Goal: Task Accomplishment & Management: Complete application form

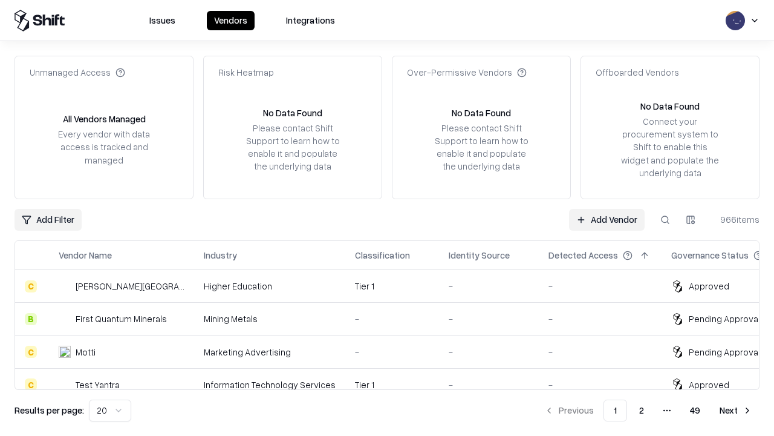
click at [607, 219] on link "Add Vendor" at bounding box center [607, 220] width 76 height 22
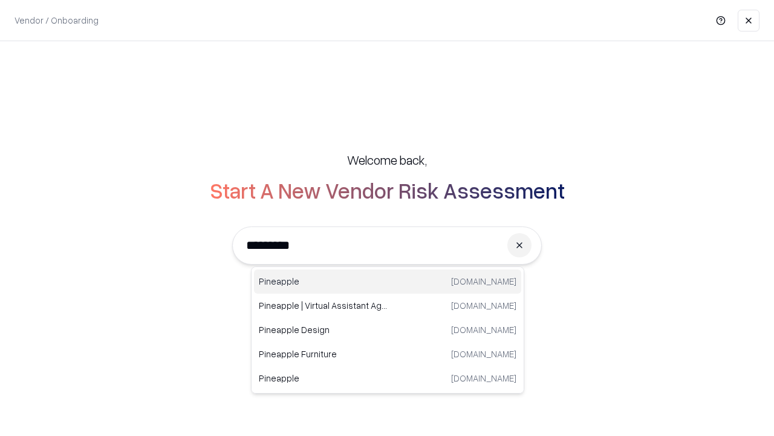
click at [388, 281] on div "Pineapple [DOMAIN_NAME]" at bounding box center [387, 281] width 267 height 24
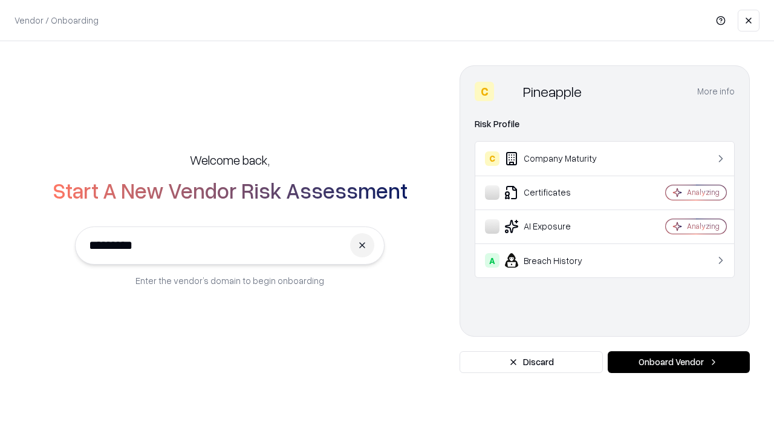
type input "*********"
click at [679, 362] on button "Onboard Vendor" at bounding box center [679, 362] width 142 height 22
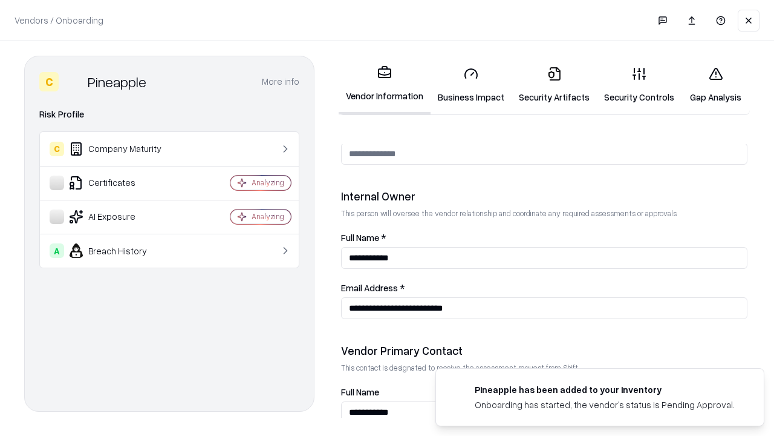
scroll to position [627, 0]
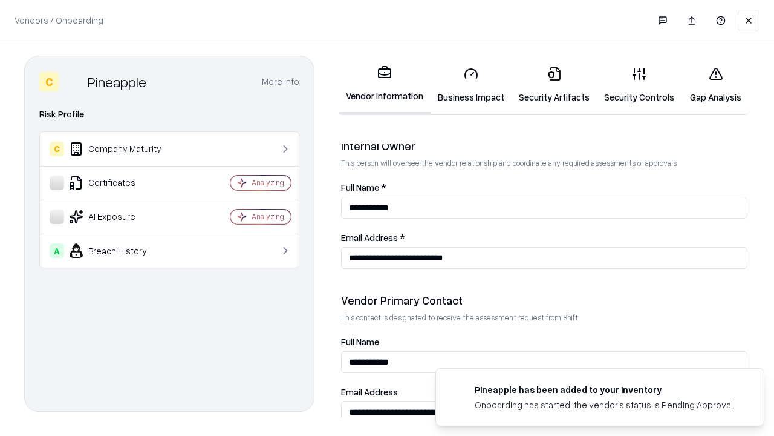
click at [471, 85] on link "Business Impact" at bounding box center [471, 85] width 81 height 56
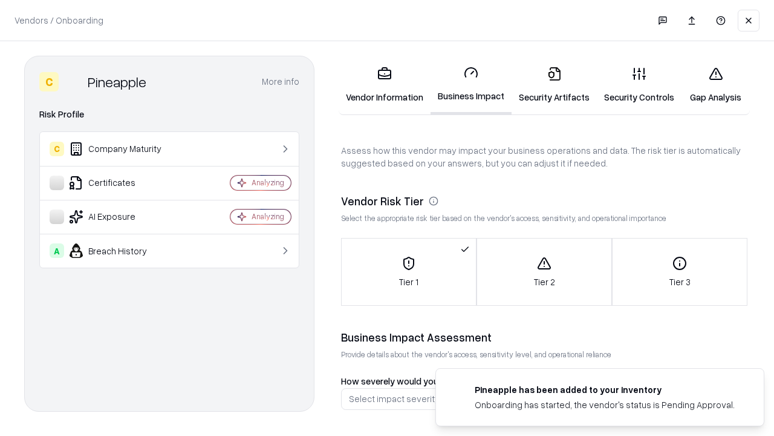
click at [554, 85] on link "Security Artifacts" at bounding box center [554, 85] width 85 height 56
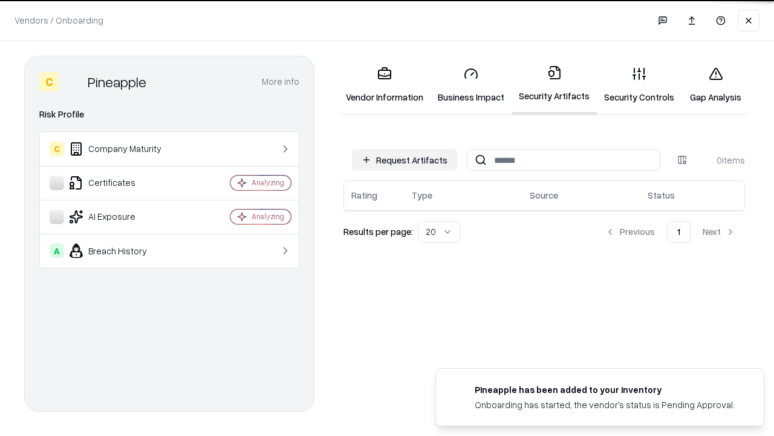
click at [405, 159] on button "Request Artifacts" at bounding box center [404, 160] width 105 height 22
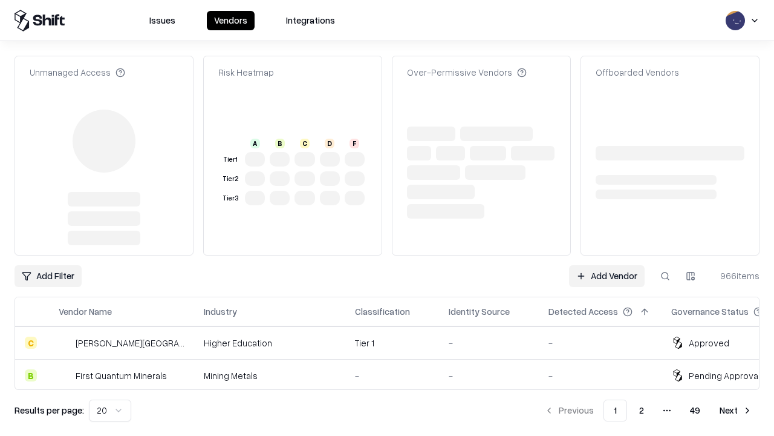
click at [607, 265] on link "Add Vendor" at bounding box center [607, 276] width 76 height 22
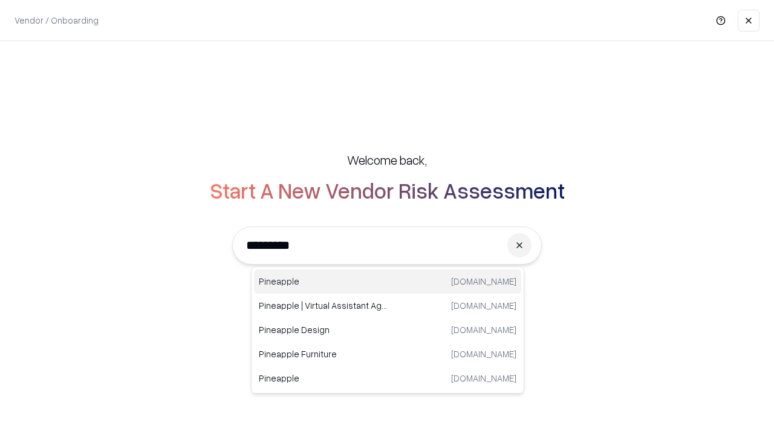
click at [388, 281] on div "Pineapple [DOMAIN_NAME]" at bounding box center [387, 281] width 267 height 24
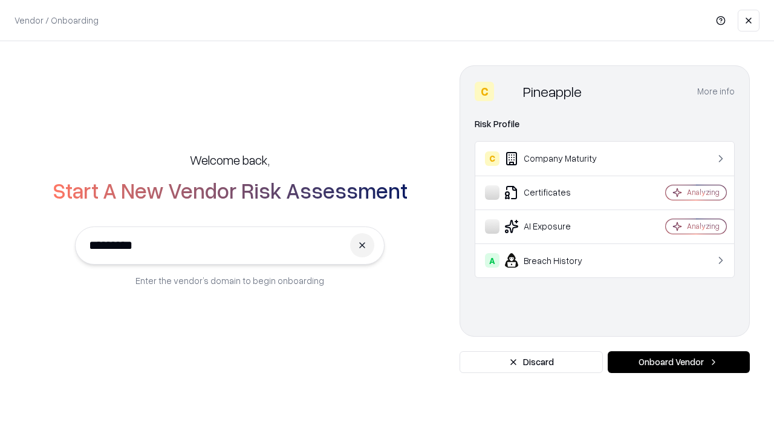
type input "*********"
click at [679, 362] on button "Onboard Vendor" at bounding box center [679, 362] width 142 height 22
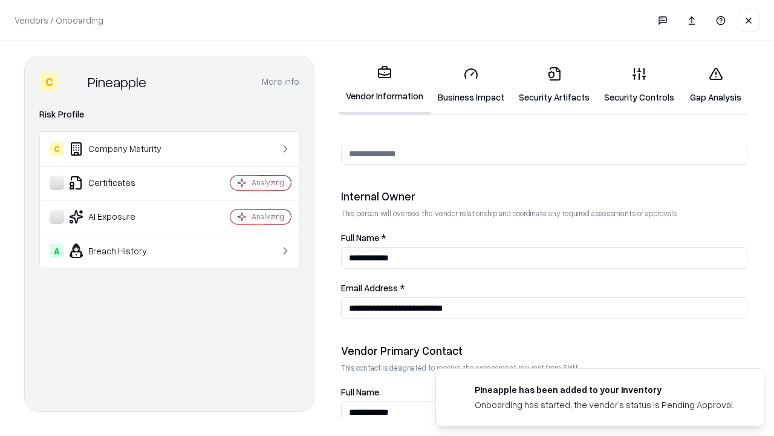
scroll to position [627, 0]
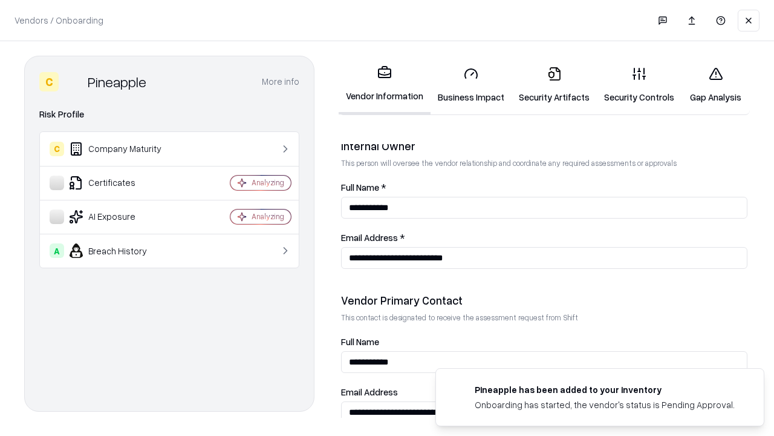
click at [716, 85] on link "Gap Analysis" at bounding box center [716, 85] width 68 height 56
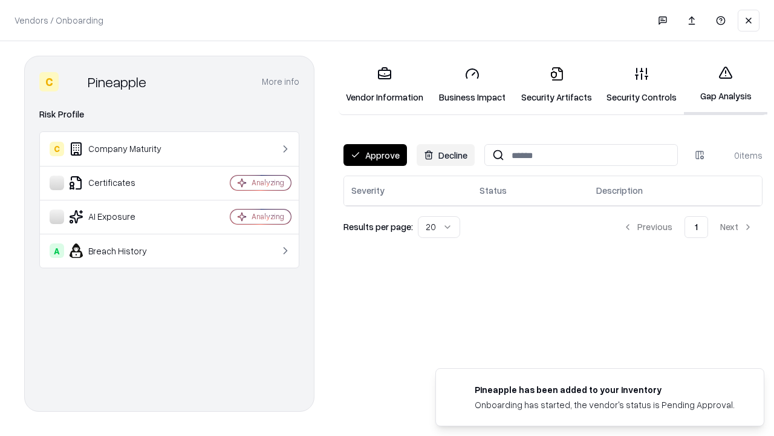
click at [375, 155] on button "Approve" at bounding box center [376, 155] width 64 height 22
